Goal: Task Accomplishment & Management: Manage account settings

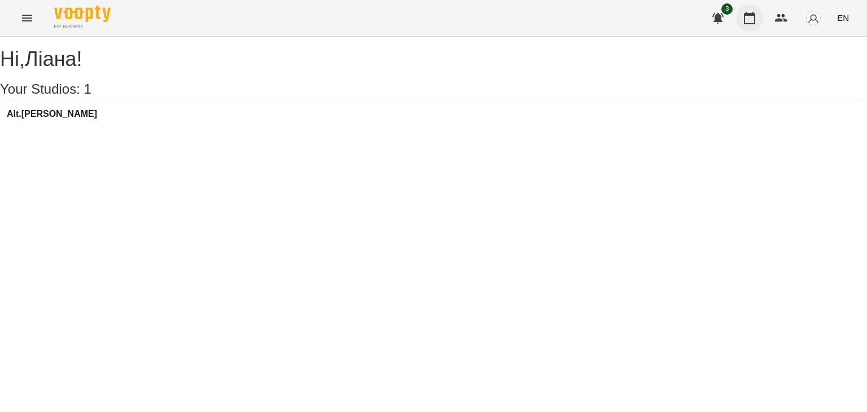
click at [749, 19] on icon "button" at bounding box center [749, 18] width 14 height 14
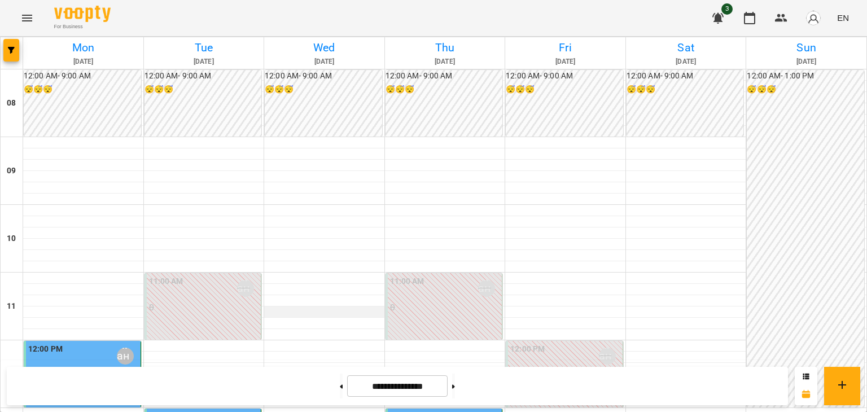
scroll to position [169, 0]
click at [455, 389] on button at bounding box center [453, 385] width 3 height 25
type input "**********"
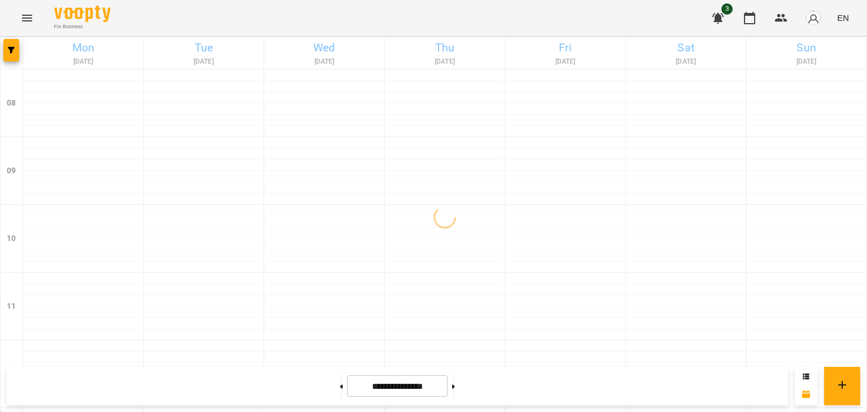
scroll to position [113, 0]
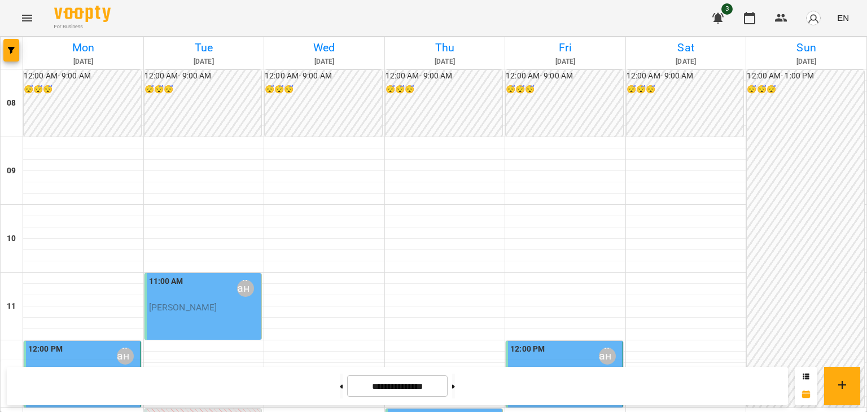
click at [195, 275] on div "11:00 AM [PERSON_NAME]" at bounding box center [204, 288] width 110 height 26
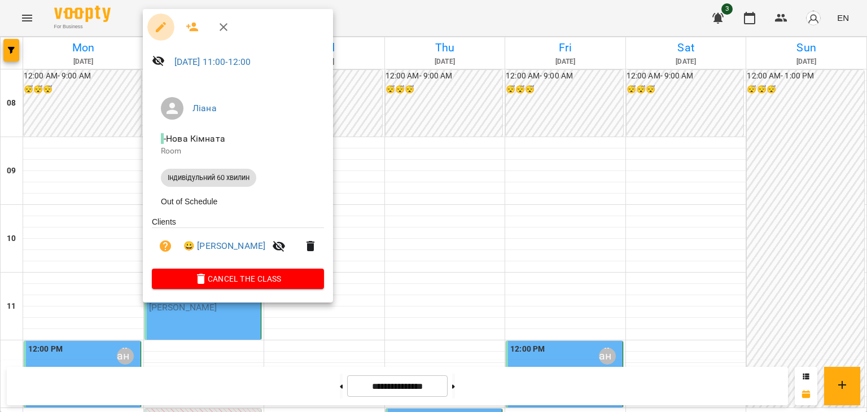
click at [160, 28] on icon "button" at bounding box center [161, 27] width 10 height 10
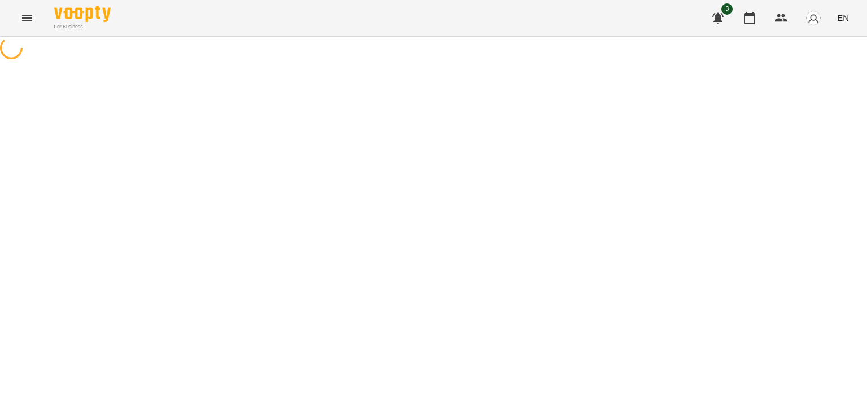
select select "**********"
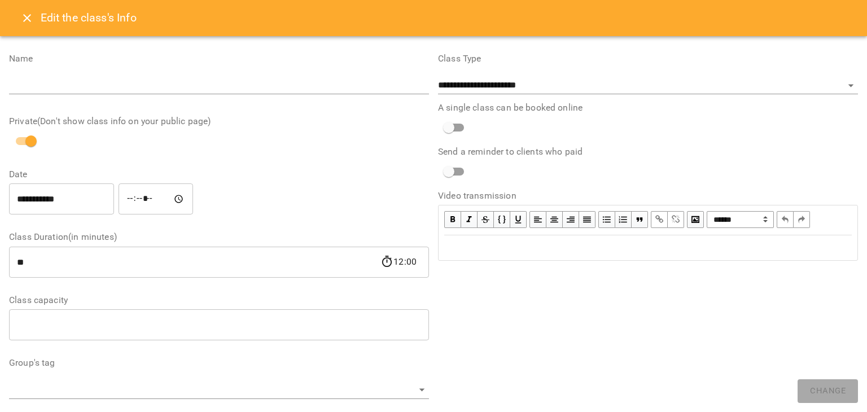
click at [23, 19] on icon "Close" at bounding box center [27, 18] width 14 height 14
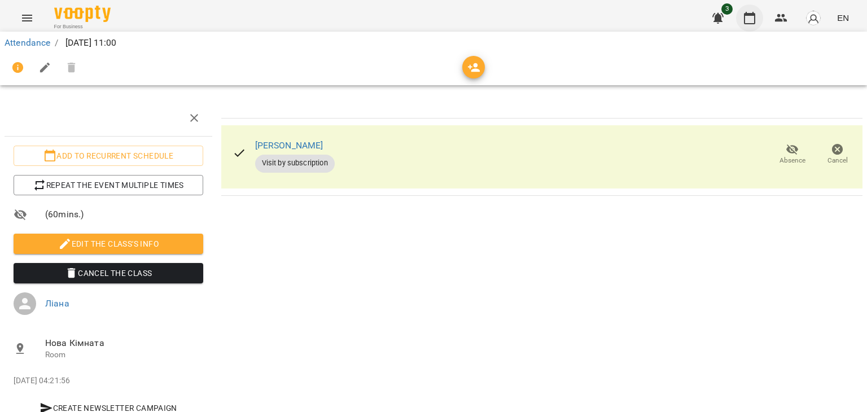
click at [747, 8] on button "button" at bounding box center [749, 18] width 27 height 27
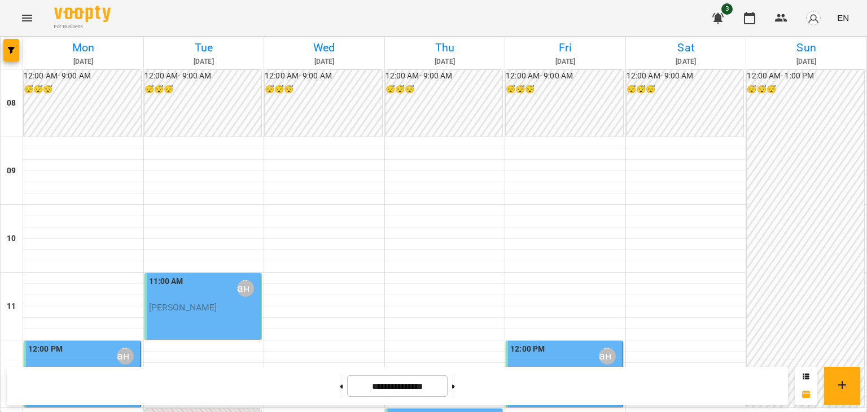
scroll to position [56, 0]
click at [213, 275] on div "11:00 AM [PERSON_NAME]" at bounding box center [204, 288] width 110 height 26
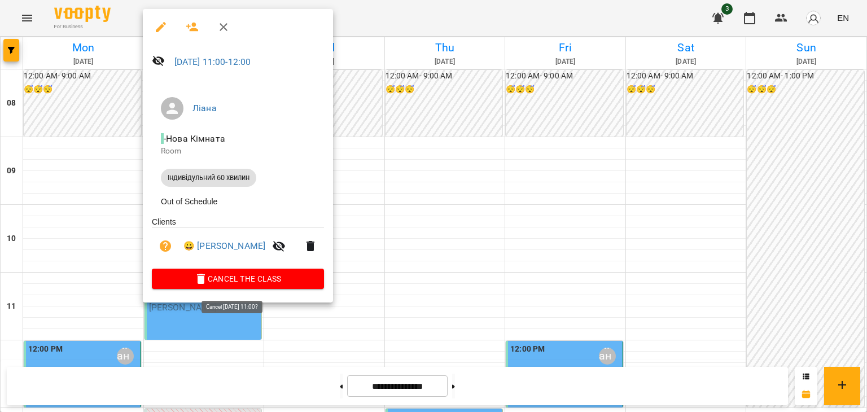
click at [248, 283] on span "Cancel the class" at bounding box center [238, 279] width 154 height 14
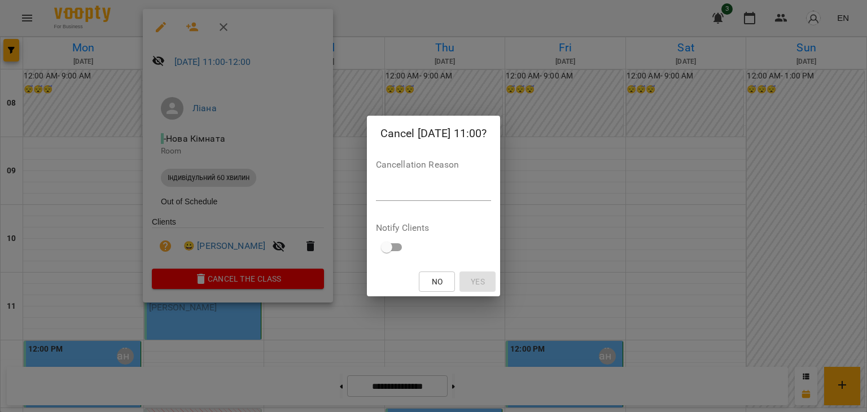
click at [230, 227] on div "Cancel [DATE] 11:00? Cancellation Reason * Notify Clients No Yes" at bounding box center [433, 206] width 867 height 412
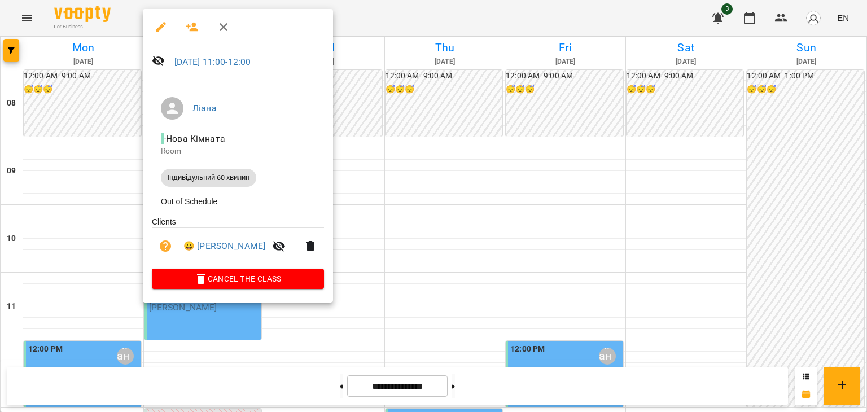
click at [228, 223] on ul "Clients 😀 [PERSON_NAME]" at bounding box center [238, 242] width 172 height 52
click at [225, 275] on button "Cancel the class" at bounding box center [238, 279] width 172 height 20
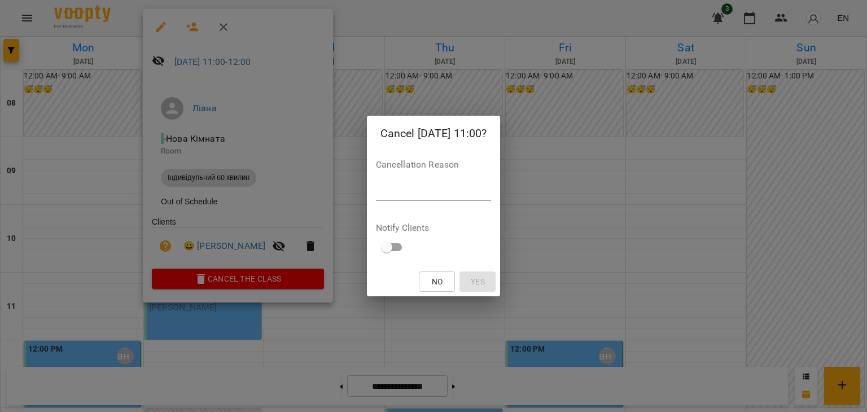
click at [440, 195] on textarea at bounding box center [434, 191] width 116 height 11
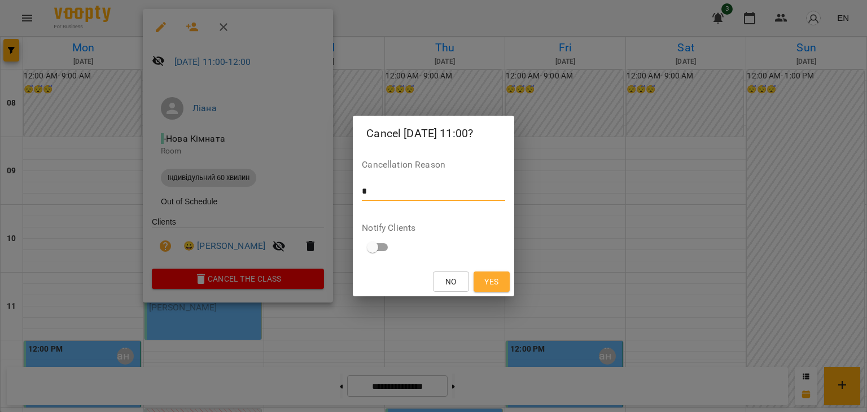
type textarea "*"
click at [490, 282] on span "Yes" at bounding box center [491, 282] width 14 height 14
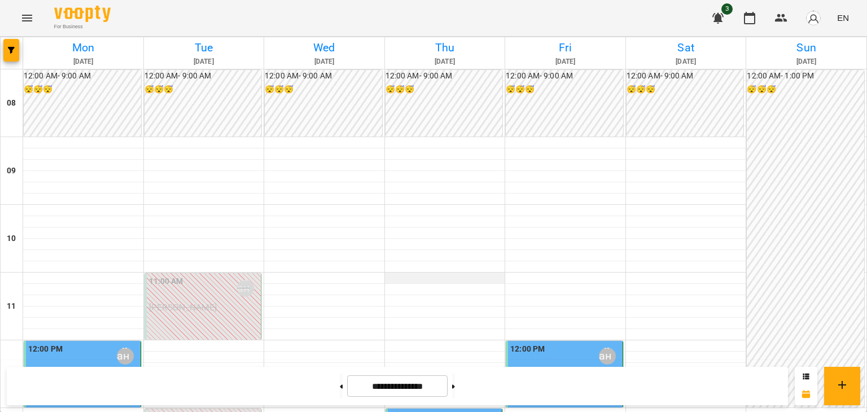
click at [397, 272] on div at bounding box center [445, 277] width 120 height 11
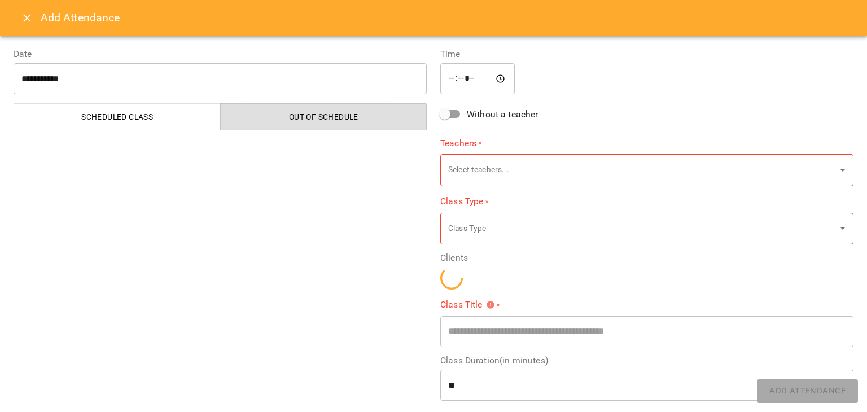
type input "**********"
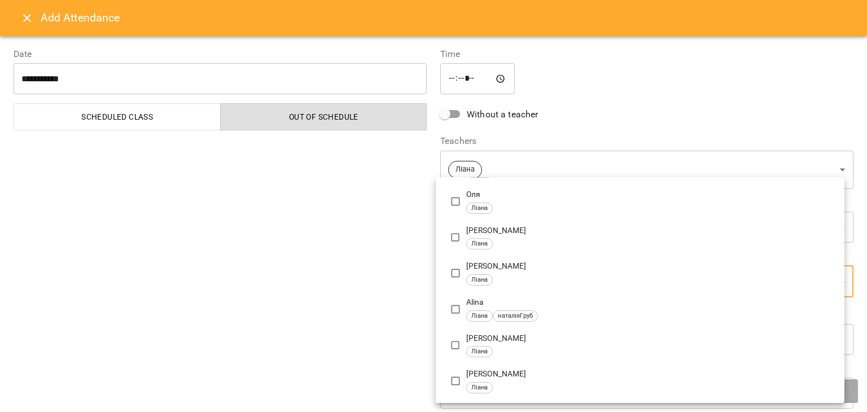
scroll to position [210, 0]
type input "**********"
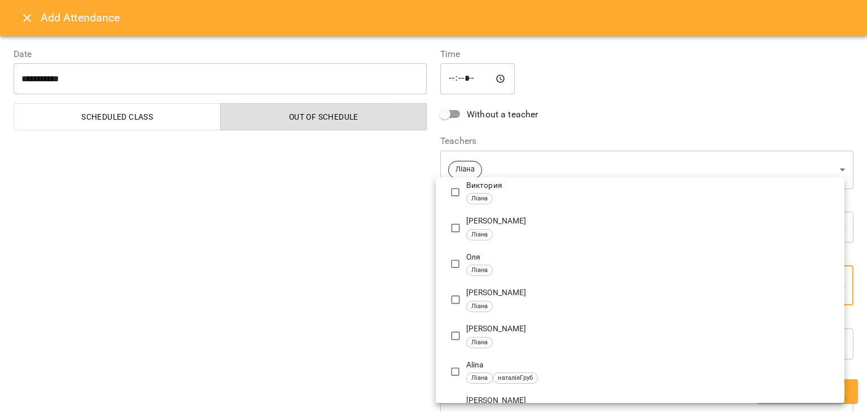
scroll to position [0, 0]
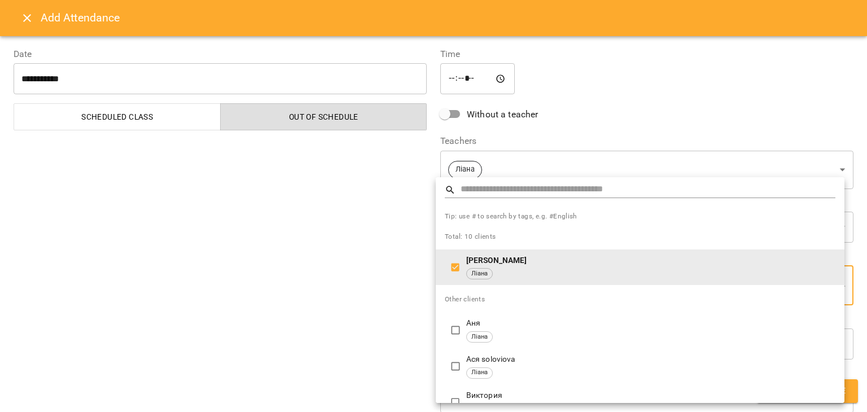
click at [377, 327] on div at bounding box center [433, 206] width 867 height 412
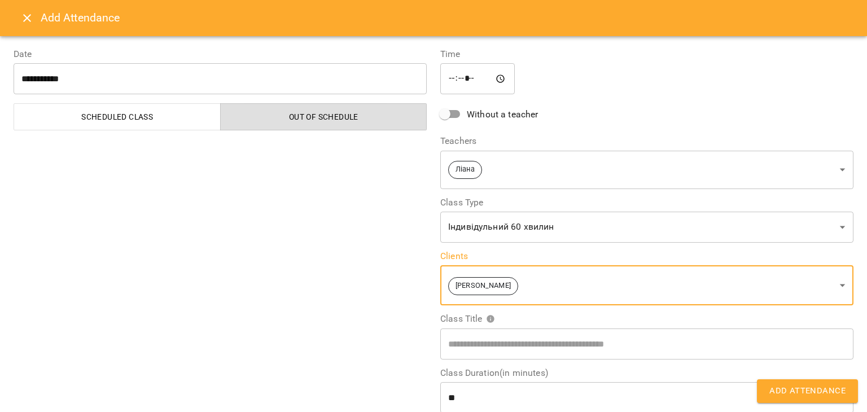
click at [797, 398] on button "Add Attendance" at bounding box center [806, 391] width 101 height 24
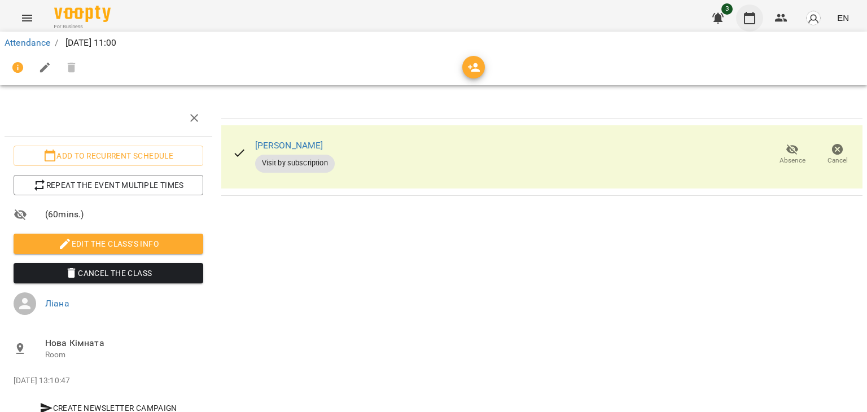
click at [746, 19] on icon "button" at bounding box center [749, 18] width 14 height 14
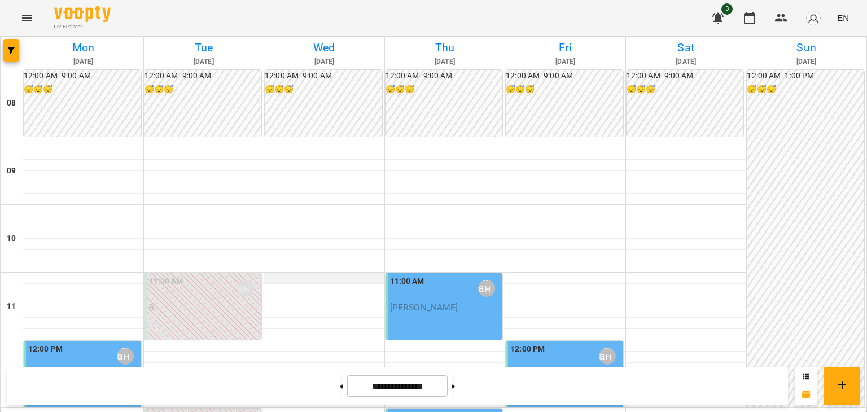
scroll to position [621, 0]
